Goal: Find specific page/section: Find specific page/section

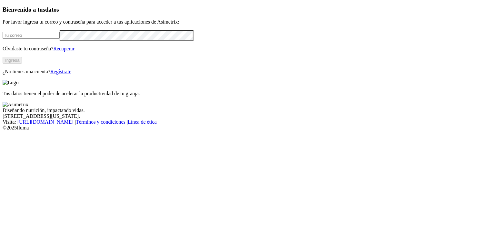
click at [60, 39] on input "email" at bounding box center [31, 35] width 57 height 7
type input "[EMAIL_ADDRESS][DOMAIN_NAME]"
click at [22, 64] on button "Ingresa" at bounding box center [12, 60] width 19 height 7
